Goal: Check status

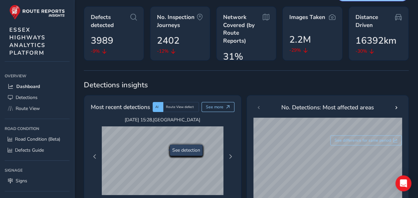
scroll to position [67, 0]
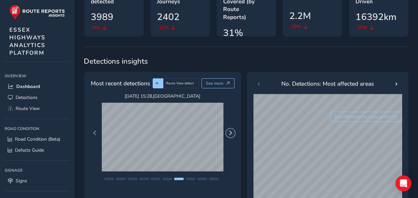
click at [230, 135] on button "Next Page" at bounding box center [230, 132] width 9 height 9
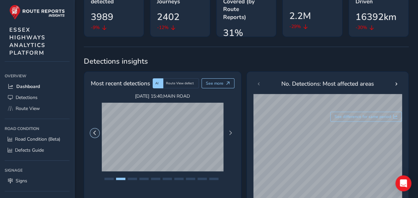
click at [97, 133] on button "Previous Page" at bounding box center [94, 132] width 9 height 9
click at [230, 136] on button "Next Page" at bounding box center [230, 132] width 9 height 9
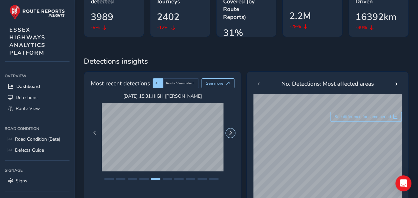
click at [230, 136] on button "Next Page" at bounding box center [230, 132] width 9 height 9
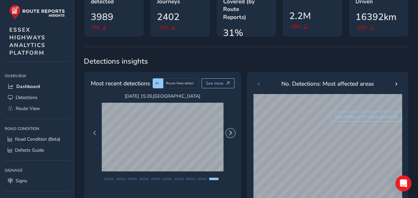
click at [230, 136] on button "Next Page" at bounding box center [230, 132] width 9 height 9
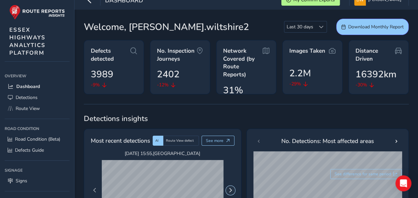
scroll to position [0, 0]
